Goal: Task Accomplishment & Management: Manage account settings

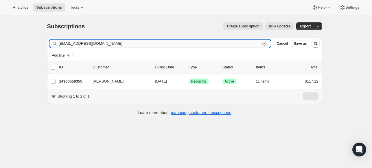
click at [235, 46] on input "julienavratil400@gmail.com" at bounding box center [160, 44] width 202 height 8
paste input "beantz42"
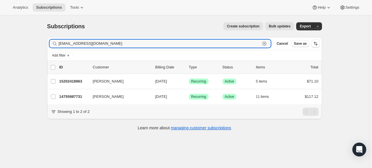
type input "[EMAIL_ADDRESS][DOMAIN_NAME]"
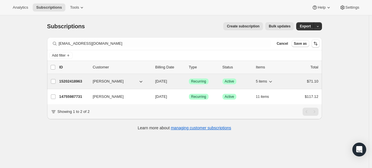
click at [76, 80] on p "15202418963" at bounding box center [73, 82] width 29 height 6
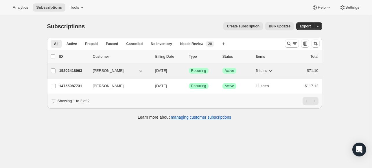
click at [78, 68] on p "15202418963" at bounding box center [73, 71] width 29 height 6
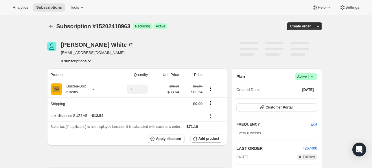
click at [313, 77] on icon at bounding box center [311, 76] width 2 height 1
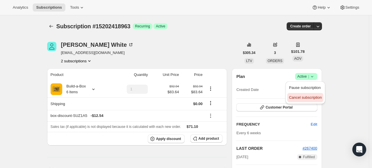
click at [304, 99] on span "Cancel subscription" at bounding box center [305, 97] width 33 height 4
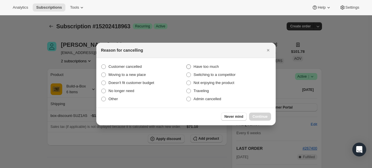
click at [199, 65] on span "Have too much" at bounding box center [205, 66] width 25 height 4
click at [186, 65] on input "Have too much" at bounding box center [186, 64] width 0 height 0
radio input "true"
click at [253, 115] on span "Continue" at bounding box center [259, 116] width 15 height 5
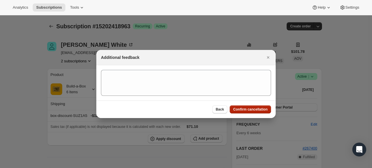
click at [251, 109] on span "Confirm cancellation" at bounding box center [250, 109] width 34 height 5
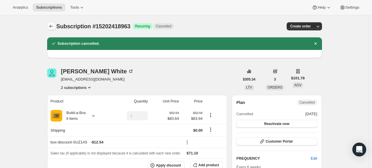
click at [50, 26] on icon "Subscriptions" at bounding box center [51, 26] width 6 height 6
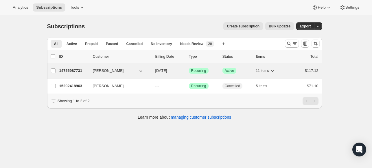
click at [66, 71] on p "14755987731" at bounding box center [73, 71] width 29 height 6
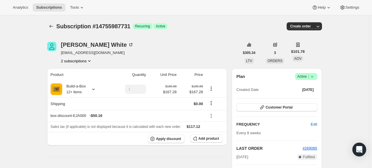
click at [313, 75] on icon at bounding box center [312, 77] width 6 height 6
click at [299, 95] on span "Cancel subscription" at bounding box center [305, 97] width 33 height 4
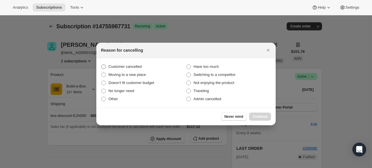
click at [138, 68] on span "Customer cancelled" at bounding box center [124, 66] width 33 height 4
click at [101, 65] on input "Customer cancelled" at bounding box center [101, 64] width 0 height 0
radio input "true"
click at [131, 82] on span "Doesn't fit customer budget" at bounding box center [131, 83] width 46 height 4
click at [101, 81] on input "Doesn't fit customer budget" at bounding box center [101, 81] width 0 height 0
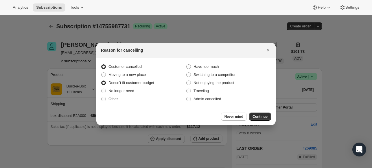
radio input "true"
radio input "false"
click at [255, 117] on span "Continue" at bounding box center [259, 116] width 15 height 5
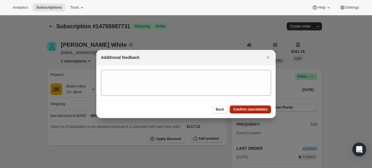
click at [250, 110] on span "Confirm cancellation" at bounding box center [250, 109] width 34 height 5
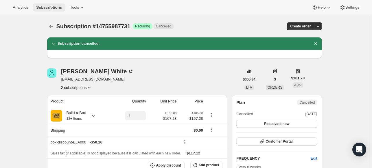
click at [60, 10] on button "Subscriptions" at bounding box center [49, 7] width 33 height 8
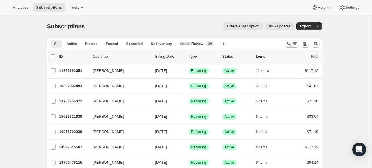
click at [288, 42] on icon "Search and filter results" at bounding box center [289, 44] width 6 height 6
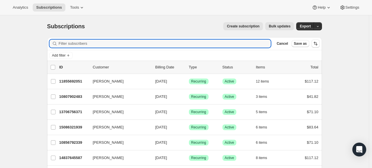
paste input "[EMAIL_ADDRESS][DOMAIN_NAME]"
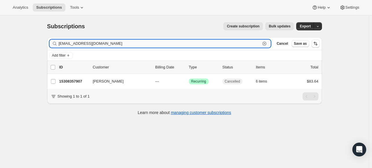
click at [167, 44] on input "[EMAIL_ADDRESS][DOMAIN_NAME]" at bounding box center [160, 44] width 202 height 8
paste input "[EMAIL_ADDRESS][DOMAIN_NAME]"
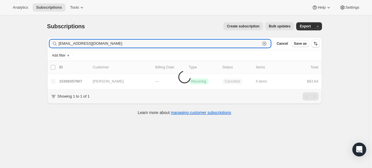
type input "[EMAIL_ADDRESS][DOMAIN_NAME]"
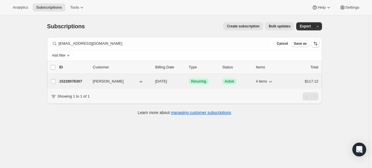
click at [82, 82] on p "15228076307" at bounding box center [73, 82] width 29 height 6
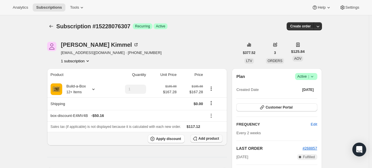
click at [212, 138] on span "Add product" at bounding box center [208, 138] width 21 height 5
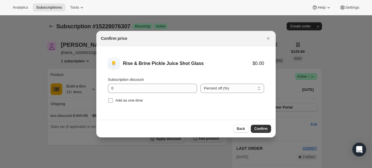
click at [111, 101] on input "Add as one-time" at bounding box center [110, 100] width 5 height 5
checkbox input "true"
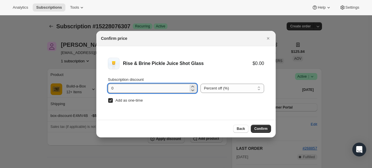
click at [132, 90] on input "0" at bounding box center [148, 88] width 80 height 9
click at [133, 90] on input "0" at bounding box center [148, 88] width 80 height 9
type input "100"
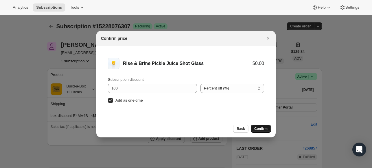
click at [265, 129] on span "Confirm" at bounding box center [260, 129] width 13 height 5
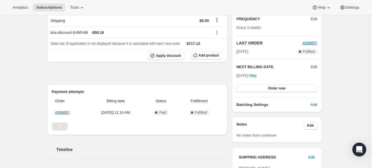
scroll to position [144, 0]
